Goal: Communication & Community: Answer question/provide support

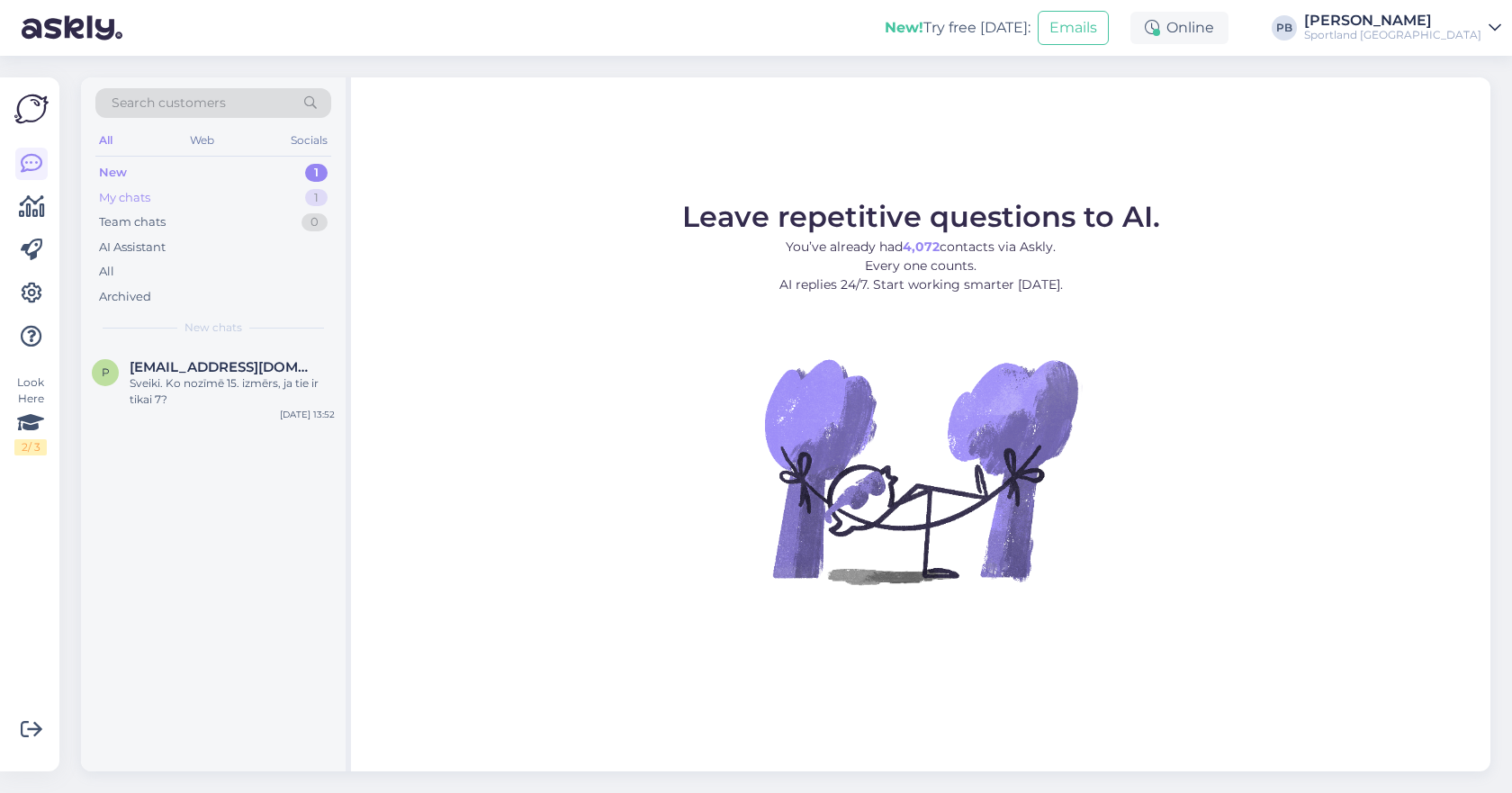
click at [236, 185] on div "My chats 1" at bounding box center [212, 198] width 236 height 25
click at [160, 389] on div "Hello, No, we dont make any conversions, and also we only make deliveries in th…" at bounding box center [232, 391] width 205 height 33
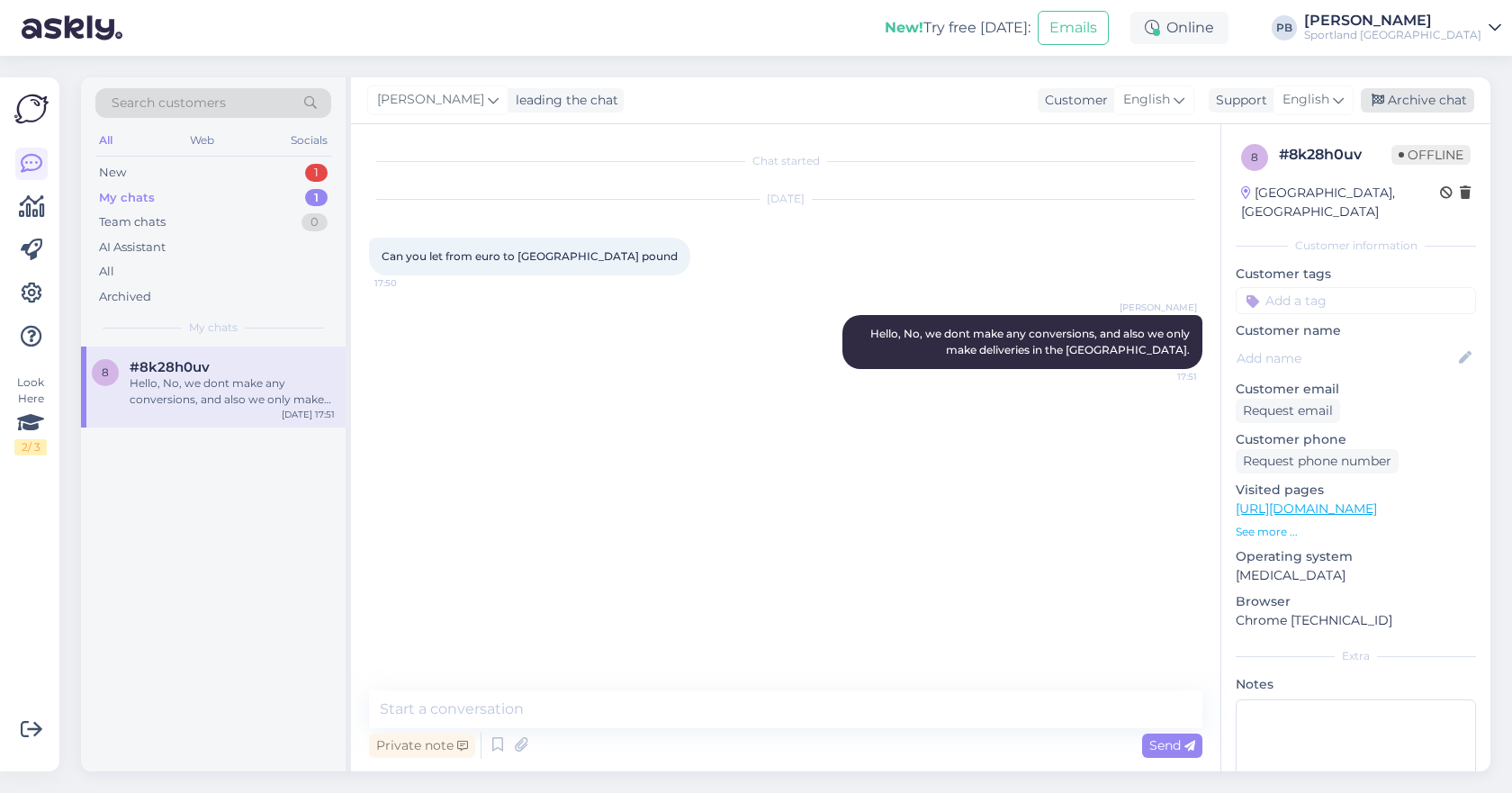
click at [1399, 90] on div "Archive chat" at bounding box center [1418, 101] width 114 height 24
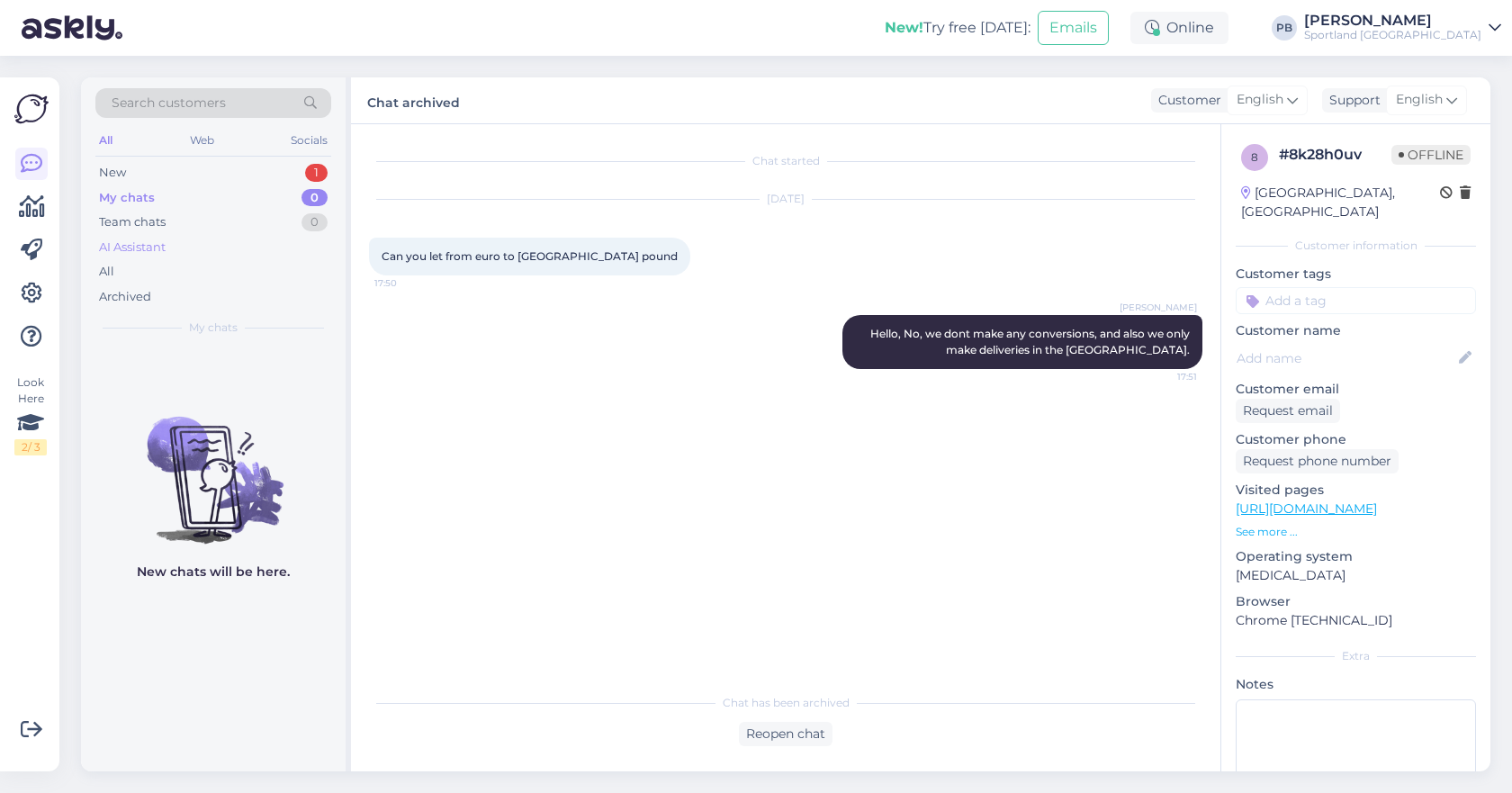
click at [181, 242] on div "AI Assistant" at bounding box center [212, 247] width 236 height 25
click at [136, 261] on div "All" at bounding box center [212, 271] width 236 height 25
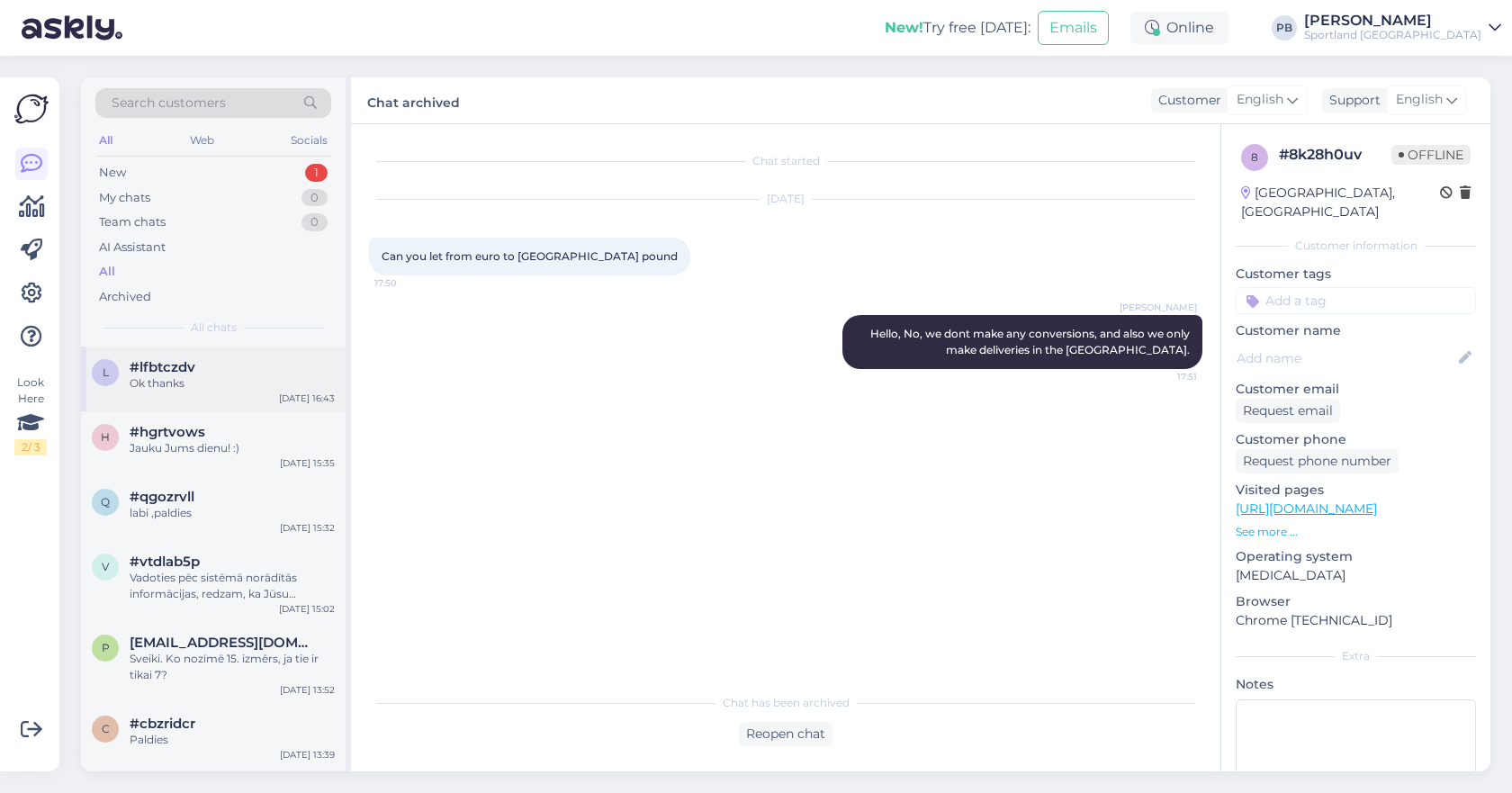
click at [229, 384] on div "Ok thanks" at bounding box center [232, 383] width 205 height 16
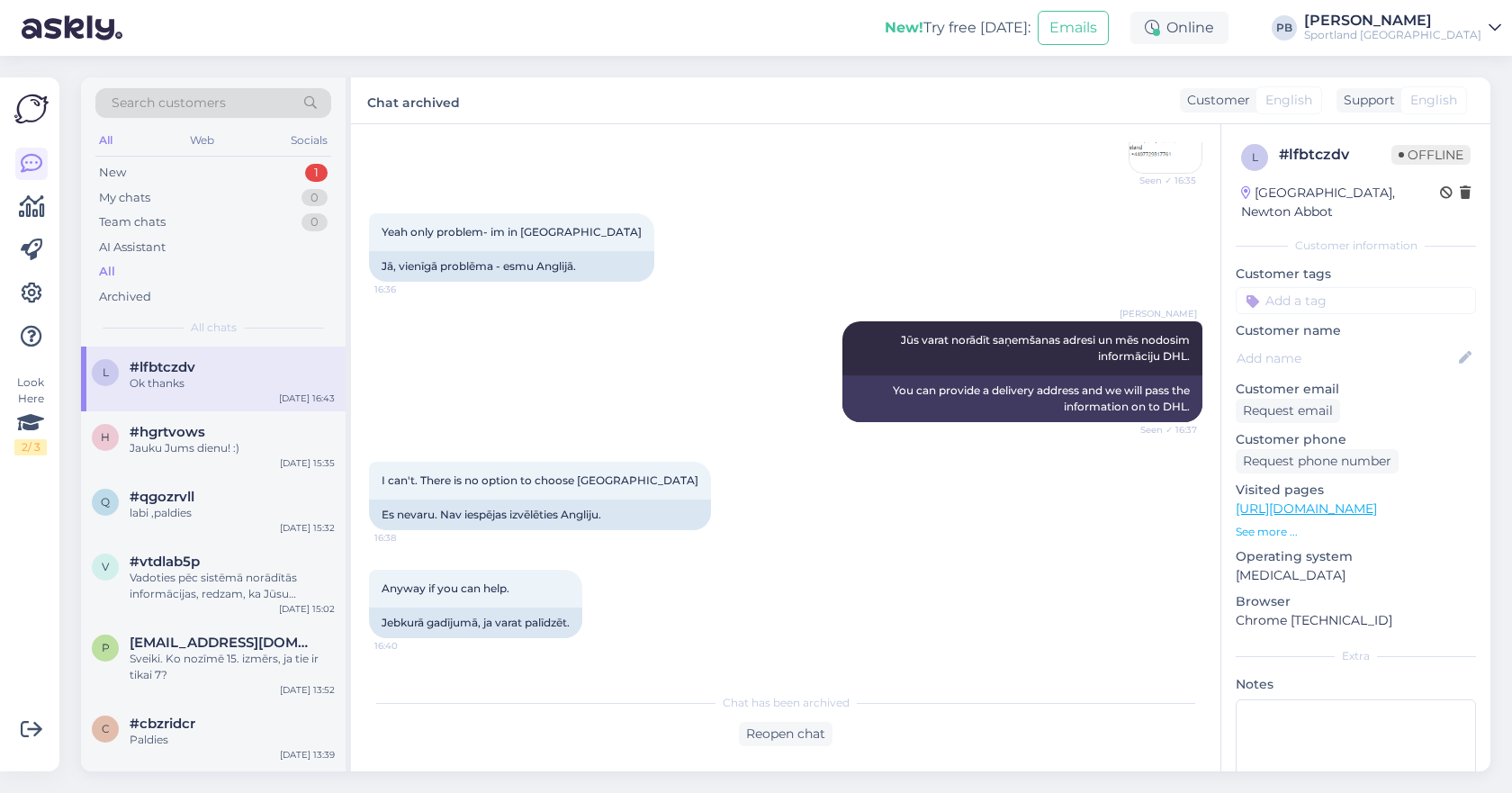
scroll to position [956, 0]
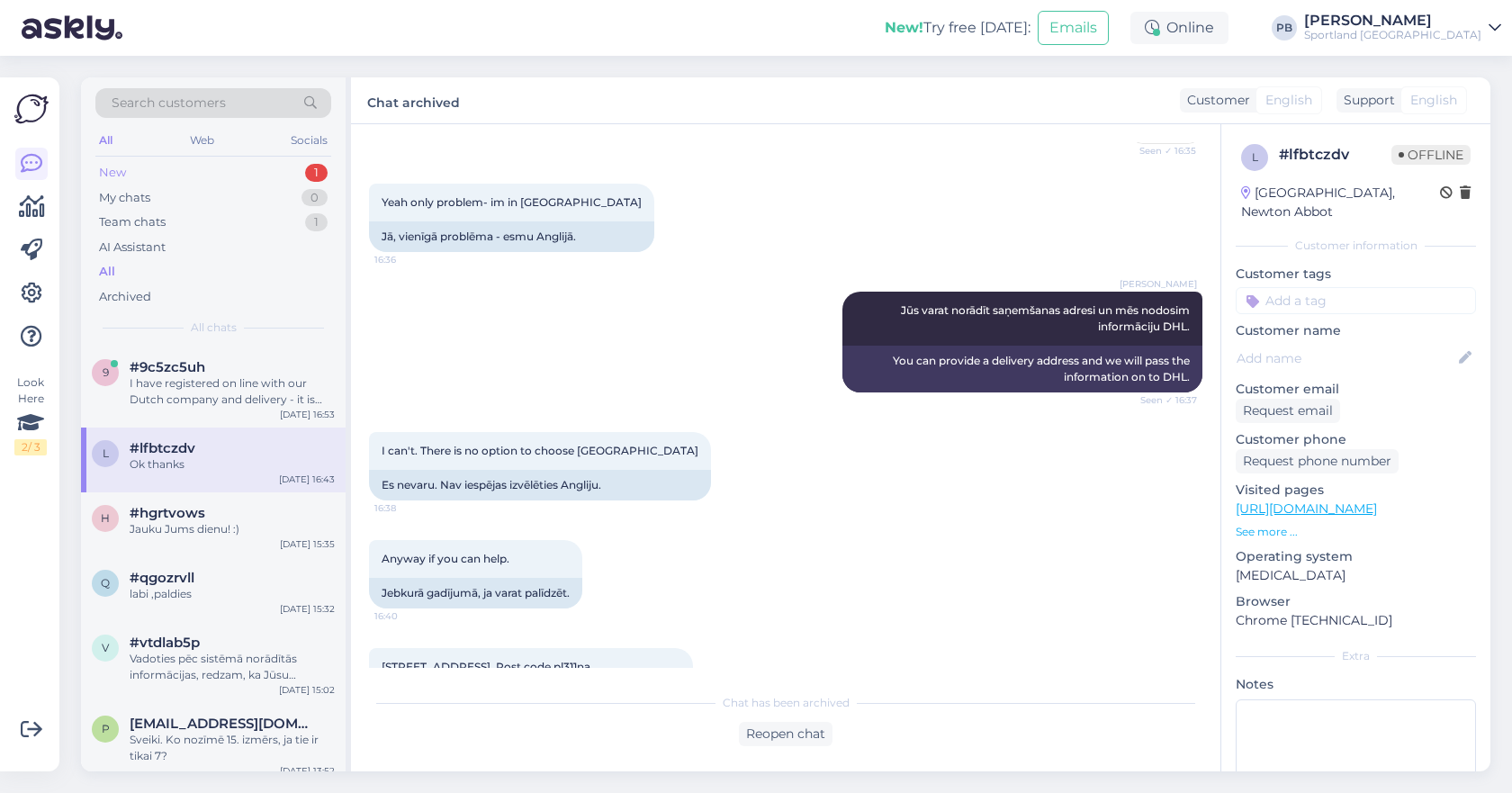
click at [143, 174] on div "New 1" at bounding box center [212, 172] width 236 height 25
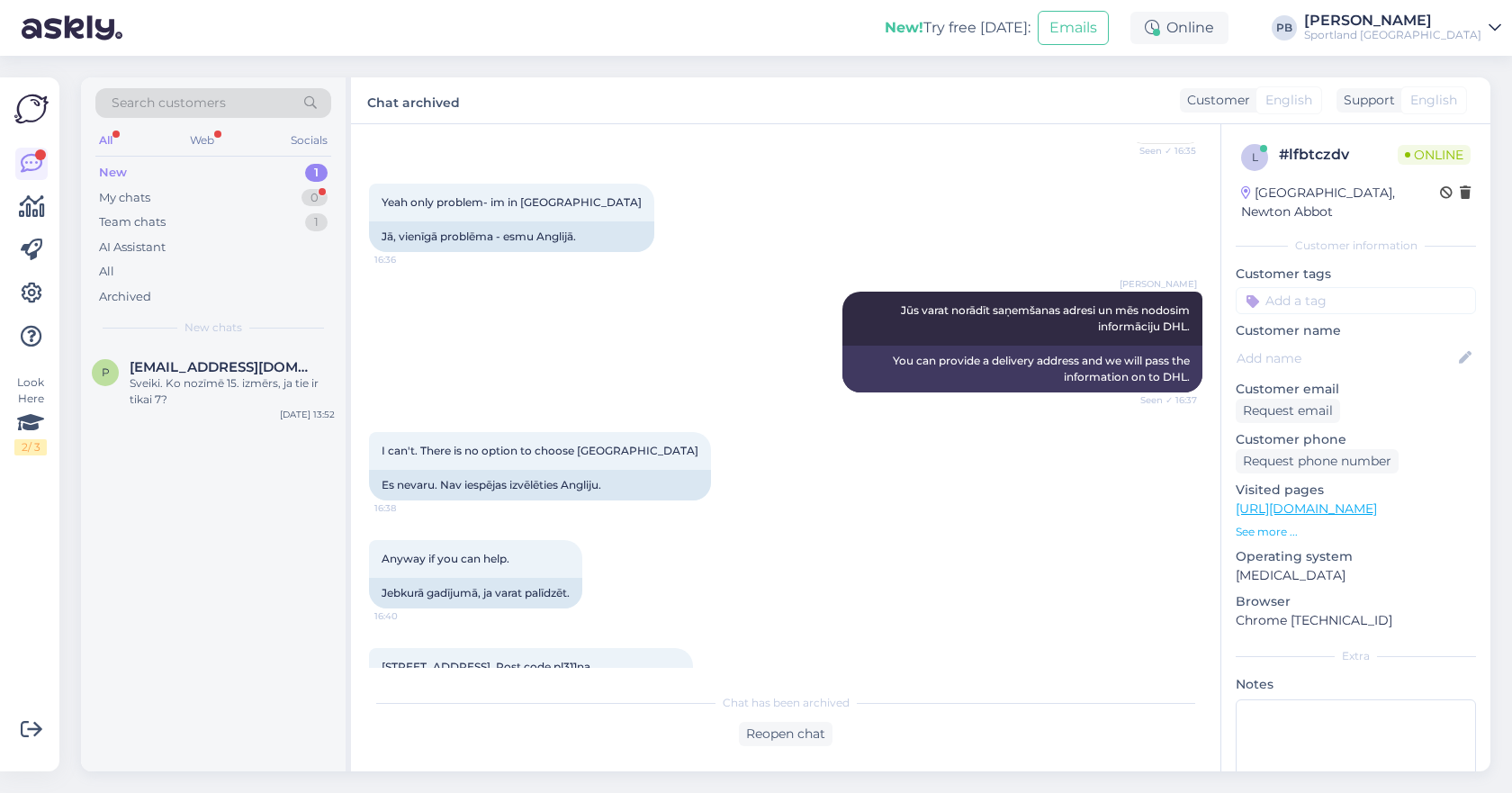
scroll to position [1226, 0]
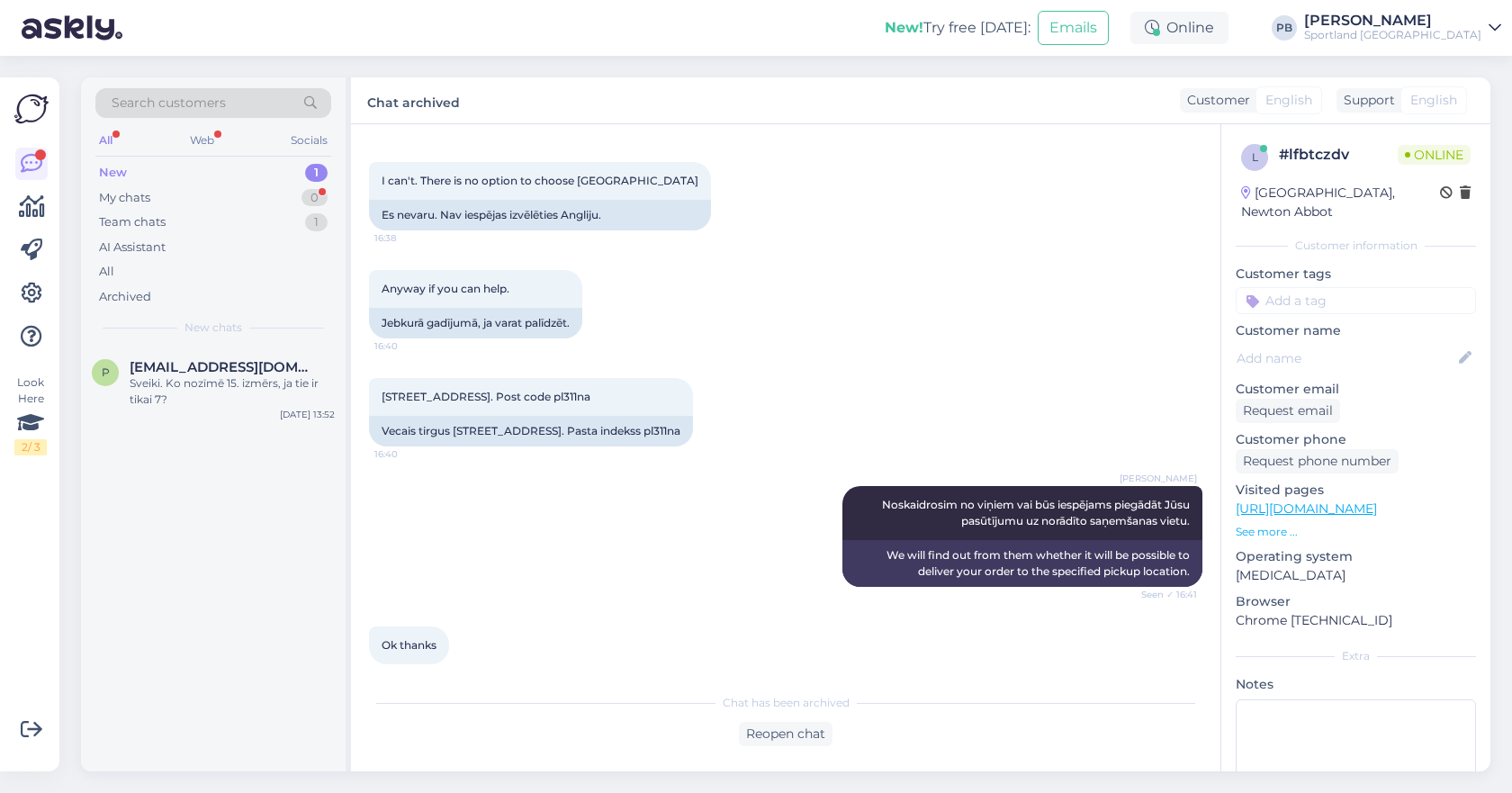
click at [144, 168] on div "New 1" at bounding box center [212, 172] width 236 height 25
click at [924, 175] on div "I can't. There is no option to choose England 16:38 Es nevaru. Nav iespējas izv…" at bounding box center [785, 197] width 834 height 108
click at [994, 251] on div "Anyway if you can help. 16:40 Jebkurā gadījumā, ja varat palīdzēt." at bounding box center [785, 305] width 834 height 108
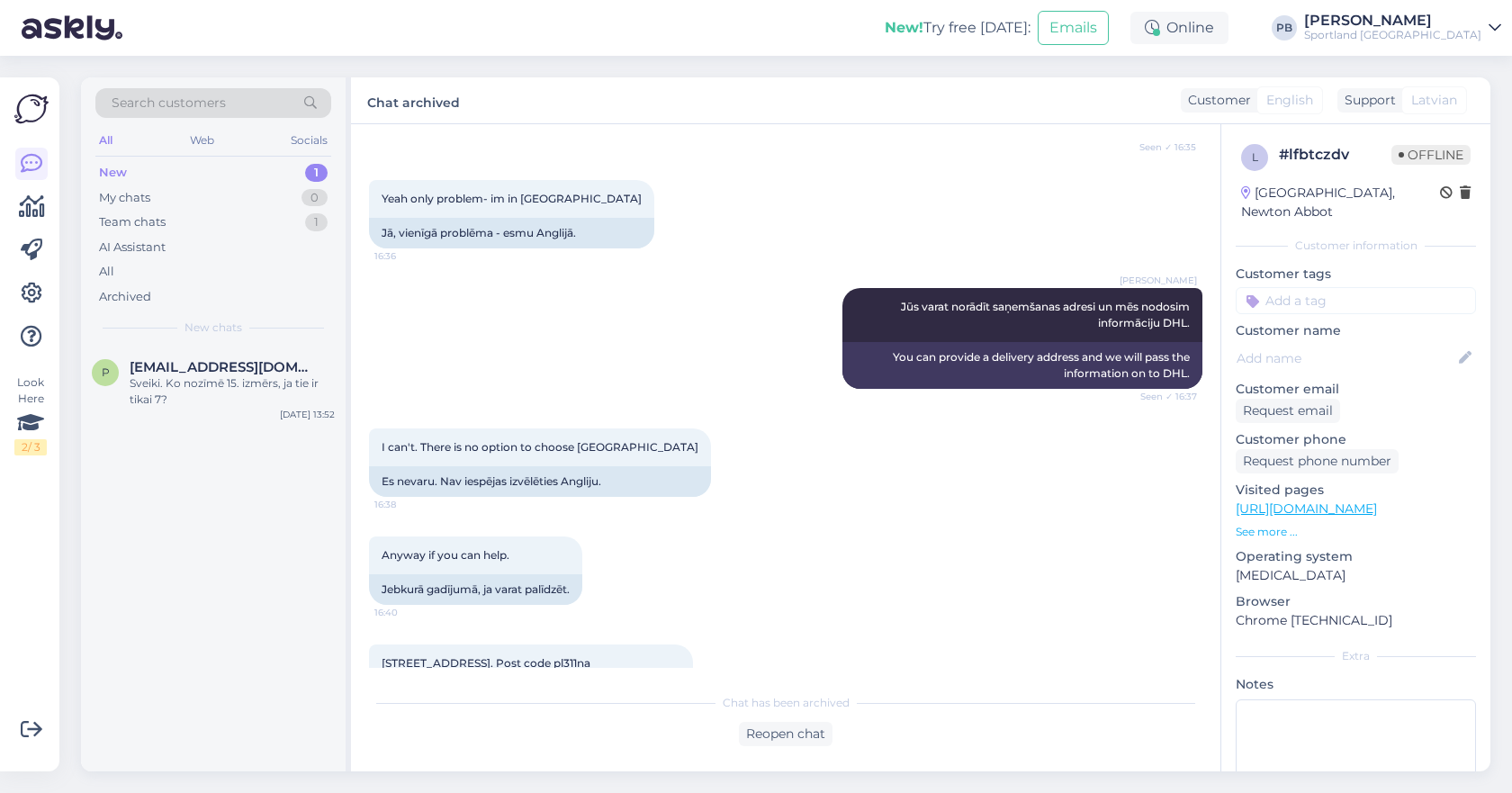
scroll to position [1570, 0]
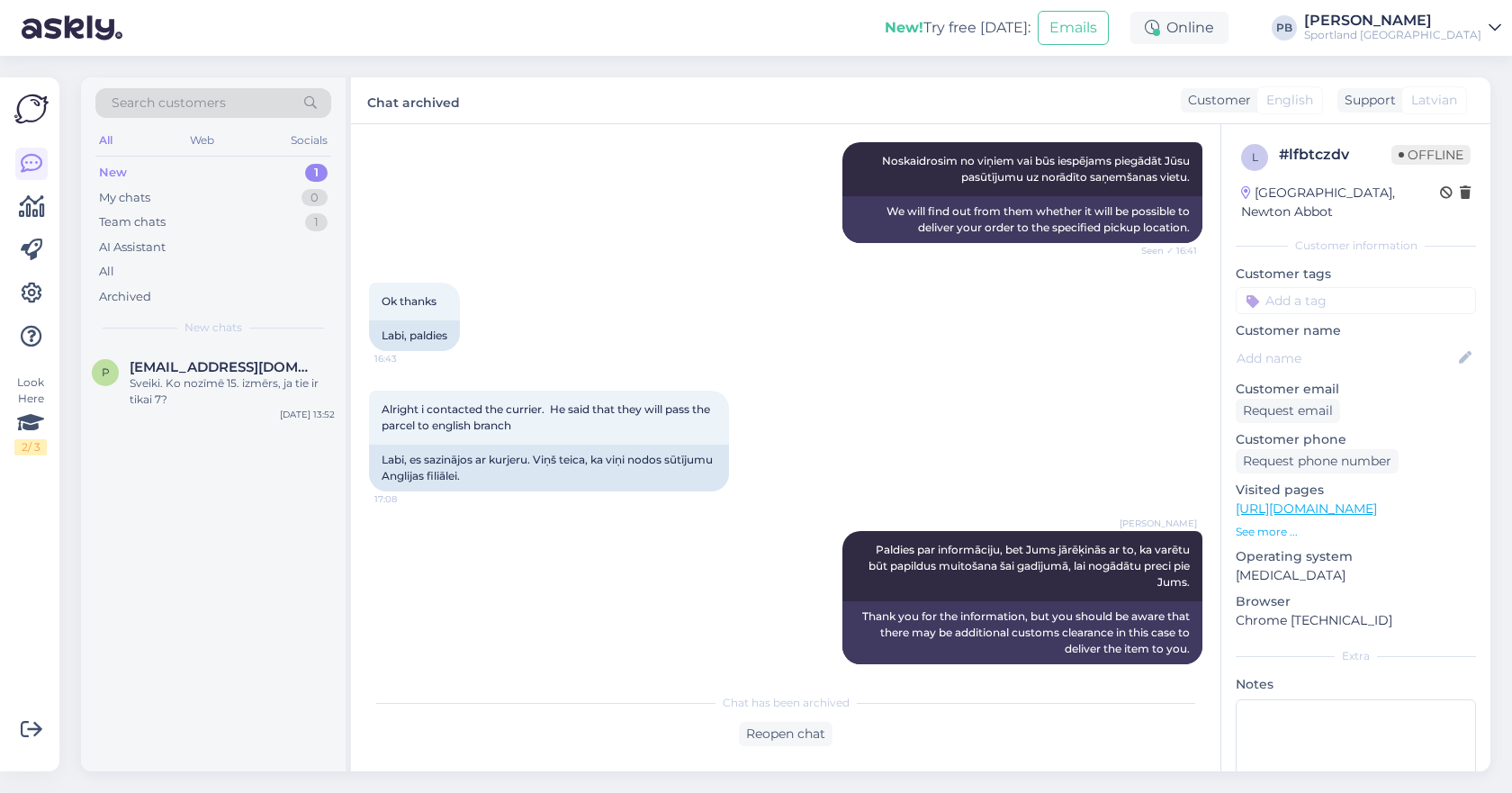
click at [223, 174] on div "New 1" at bounding box center [212, 172] width 236 height 25
